Goal: Browse casually

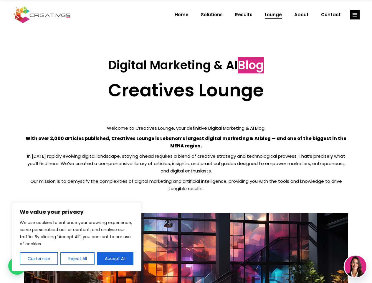
click at [186, 141] on p "With over 2,000 articles published, Creatives Lounge is Lebanon’s largest digit…" at bounding box center [186, 142] width 324 height 15
click at [39, 259] on button "Customise" at bounding box center [39, 258] width 38 height 13
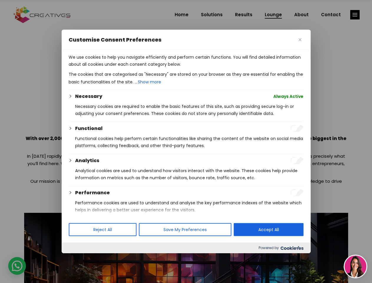
click at [77, 259] on div at bounding box center [186, 141] width 372 height 283
click at [115, 259] on div at bounding box center [186, 141] width 372 height 283
click at [355, 15] on div at bounding box center [186, 141] width 372 height 283
click at [356, 266] on img at bounding box center [356, 267] width 22 height 22
